Goal: Transaction & Acquisition: Purchase product/service

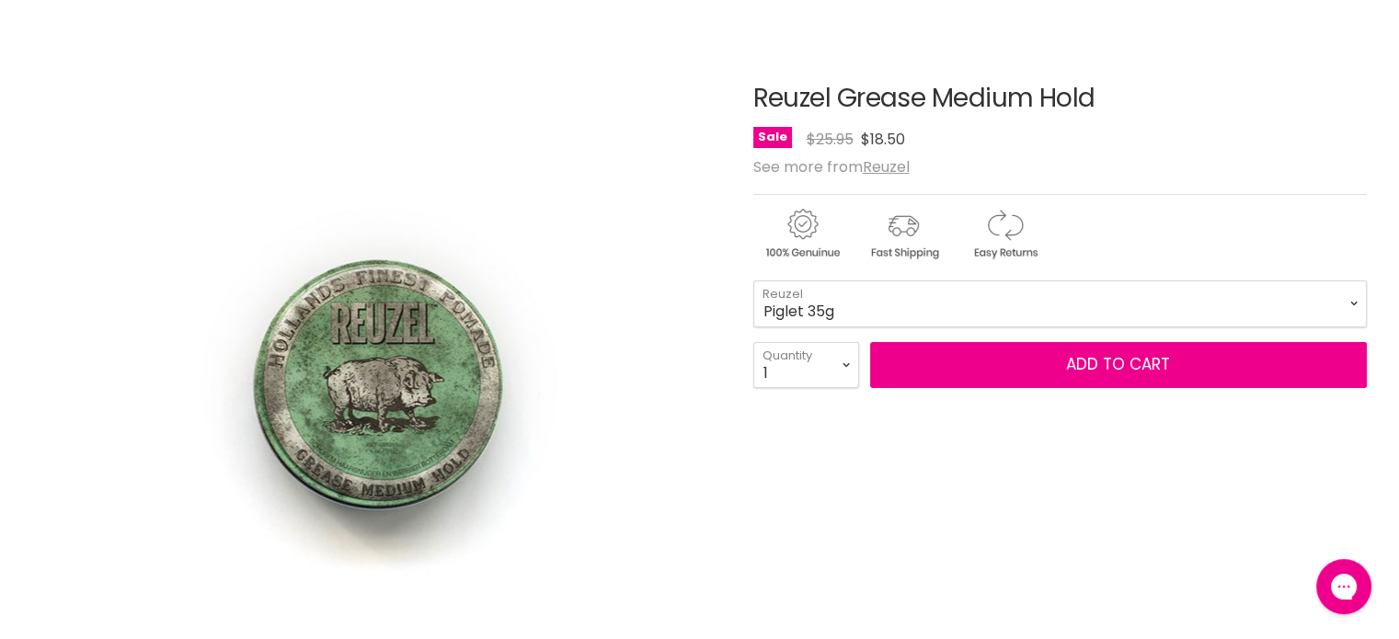
click at [1129, 176] on div "Reuzel Grease Medium Hold No reviews Sale Original Price $25.95 Current Price $…" at bounding box center [1059, 620] width 613 height 1163
click at [866, 303] on select "Piglet 35g Pig 113g Hog 340g" at bounding box center [1059, 304] width 613 height 46
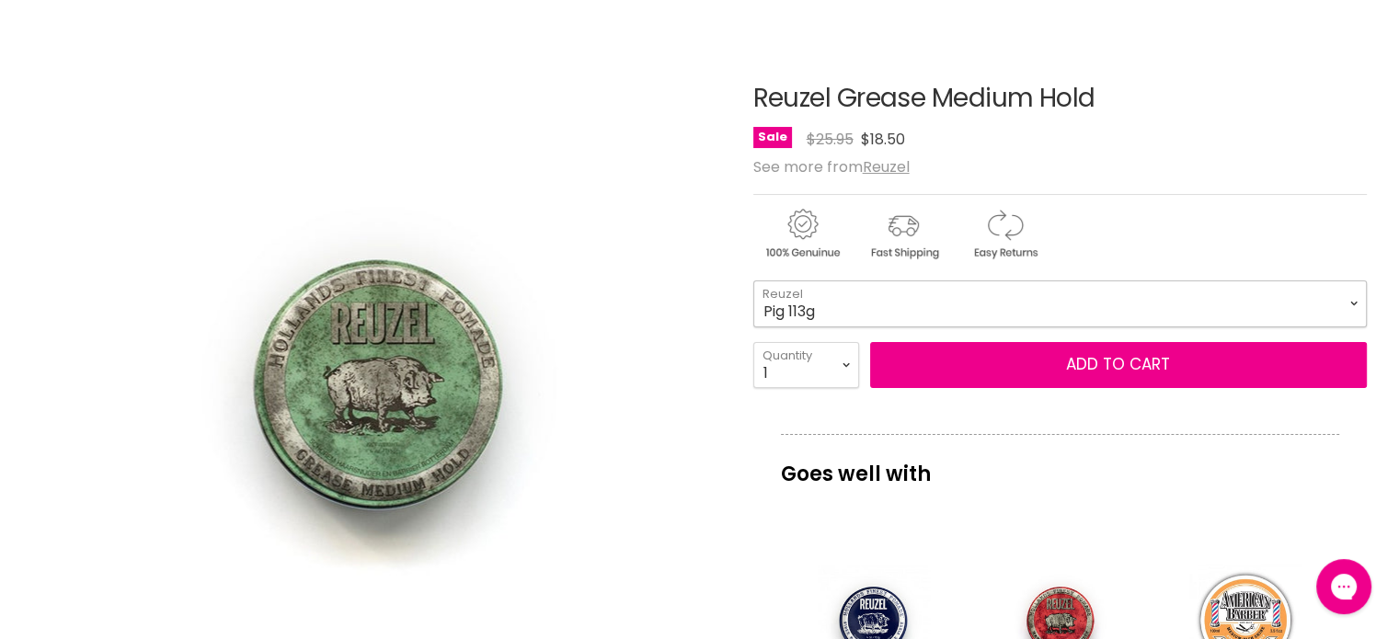
click at [753, 281] on select "Piglet 35g Pig 113g Hog 340g" at bounding box center [1059, 304] width 613 height 46
click at [1116, 214] on div "Main content" at bounding box center [1059, 230] width 613 height 72
click at [883, 305] on select "Piglet 35g Pig 113g Hog 340g" at bounding box center [1059, 304] width 613 height 46
click at [753, 281] on select "Piglet 35g Pig 113g Hog 340g" at bounding box center [1059, 304] width 613 height 46
select select "Hog 340g"
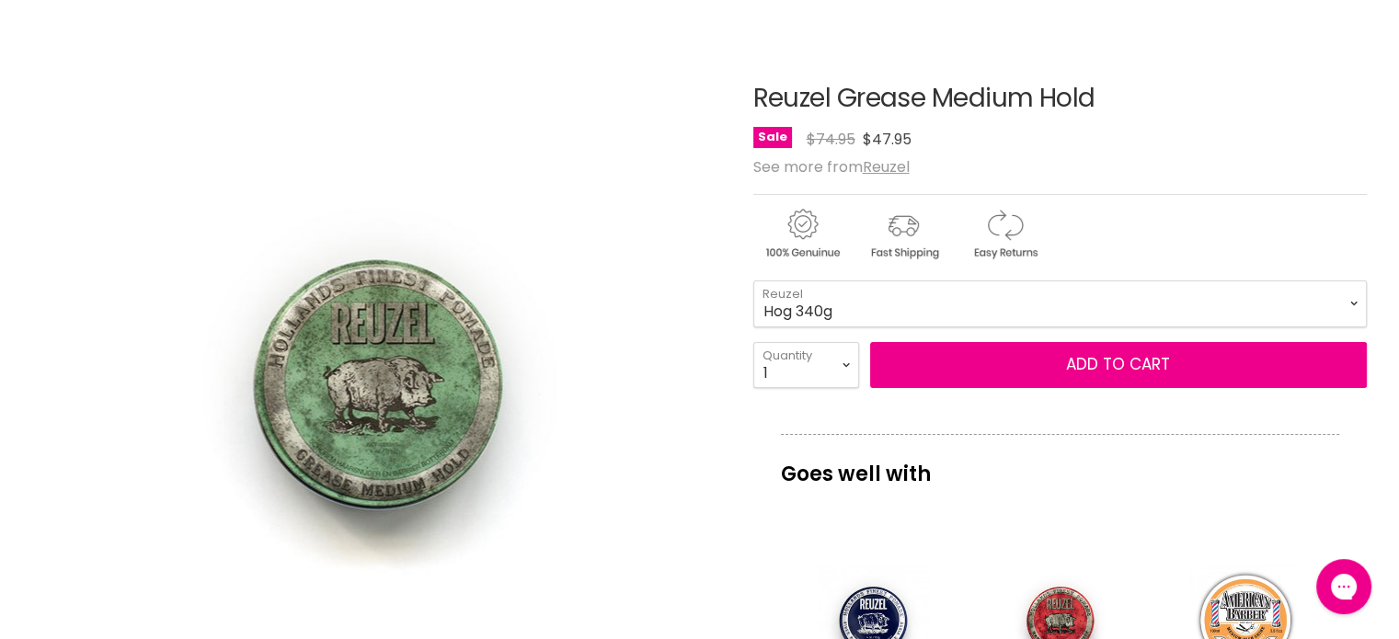
click at [1225, 146] on div "Sale Original Price $74.95 Current Price $47.95" at bounding box center [1059, 139] width 613 height 25
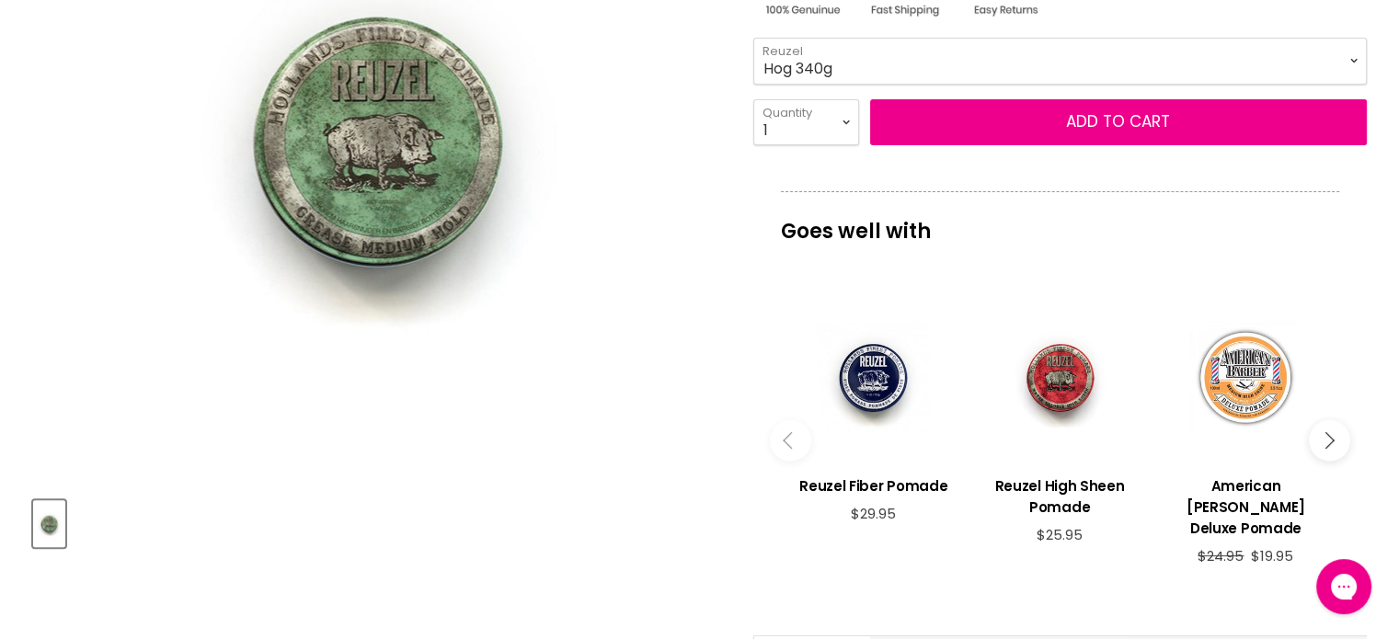
scroll to position [368, 0]
